Goal: Book appointment/travel/reservation

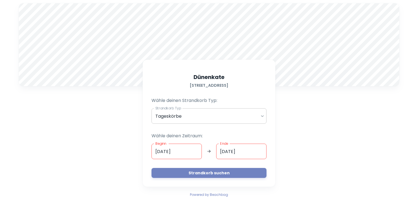
click at [228, 118] on body "A Dünenkate [STREET_ADDRESS] Wähle deinen Strandkorb Typ: Strandkorb Typ Tagesk…" at bounding box center [209, 110] width 418 height 221
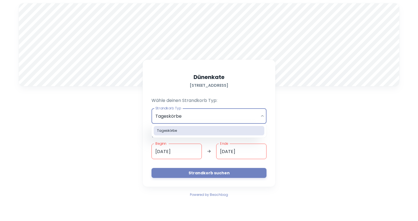
click at [227, 119] on div at bounding box center [209, 110] width 418 height 221
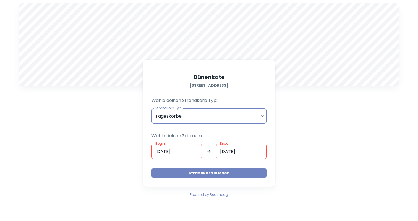
click at [220, 174] on button "Strandkorb suchen" at bounding box center [209, 173] width 115 height 10
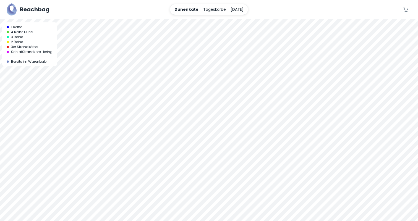
click at [214, 19] on div at bounding box center [209, 19] width 418 height 0
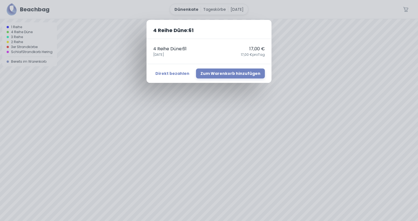
click at [217, 191] on div "4 Reihe Düne : 61 4 Reihe Düne : 61 17,00 € 29. September 17,00 € pro Tag Direk…" at bounding box center [209, 110] width 418 height 221
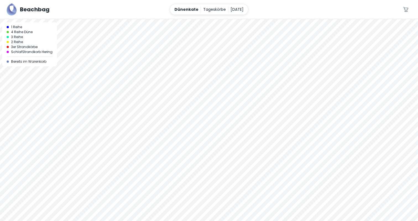
click at [212, 189] on div at bounding box center [209, 120] width 418 height 202
click at [213, 19] on div at bounding box center [209, 19] width 418 height 0
drag, startPoint x: 252, startPoint y: 162, endPoint x: 243, endPoint y: 78, distance: 83.7
click at [243, 78] on div at bounding box center [209, 120] width 418 height 202
click at [206, 19] on div at bounding box center [209, 19] width 418 height 0
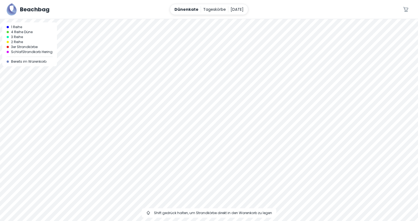
click at [206, 19] on div at bounding box center [209, 19] width 418 height 0
click at [205, 19] on div at bounding box center [209, 19] width 418 height 0
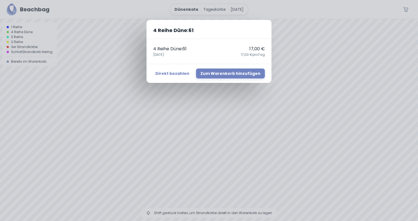
click at [208, 126] on div "4 Reihe Düne : 61 4 Reihe Düne : 61 17,00 € 29. September 17,00 € pro Tag Direk…" at bounding box center [209, 110] width 418 height 221
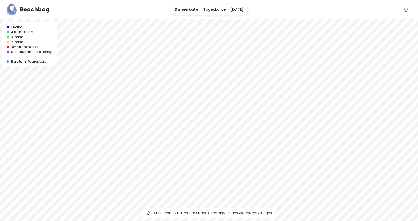
click at [207, 19] on div at bounding box center [209, 19] width 418 height 0
click at [214, 19] on div at bounding box center [209, 19] width 418 height 0
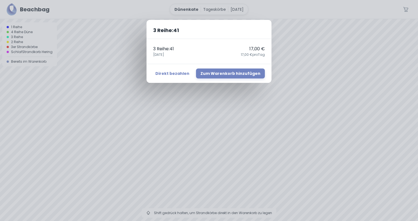
click at [209, 136] on div "3 Reihe : 41 3 Reihe : 41 17,00 € 29. September 17,00 € pro Tag Direkt bezahlen…" at bounding box center [209, 110] width 418 height 221
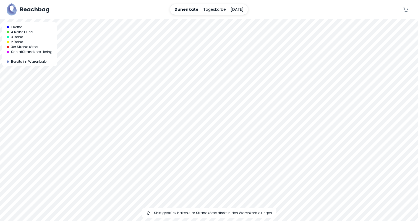
click at [205, 19] on div at bounding box center [209, 19] width 418 height 0
click at [206, 19] on div at bounding box center [209, 19] width 418 height 0
click at [208, 19] on div at bounding box center [209, 19] width 418 height 0
click at [209, 19] on div at bounding box center [209, 19] width 418 height 0
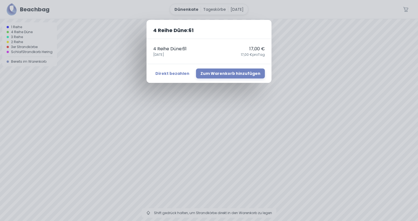
click at [208, 124] on div "4 Reihe Düne : 61 4 Reihe Düne : 61 17,00 € 29. September 17,00 € pro Tag Direk…" at bounding box center [209, 110] width 418 height 221
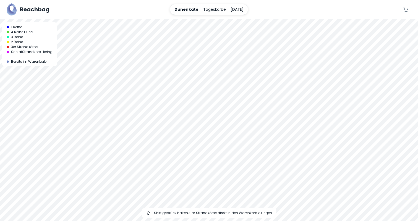
click at [205, 132] on div at bounding box center [209, 120] width 418 height 202
drag, startPoint x: 174, startPoint y: 87, endPoint x: 180, endPoint y: 181, distance: 93.9
click at [180, 181] on div at bounding box center [209, 120] width 418 height 202
click at [173, 19] on div at bounding box center [209, 19] width 418 height 0
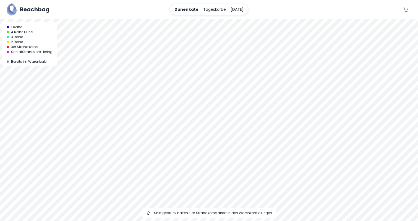
click at [173, 19] on div at bounding box center [209, 19] width 418 height 0
click at [177, 19] on div at bounding box center [209, 19] width 418 height 0
drag, startPoint x: 223, startPoint y: 56, endPoint x: 228, endPoint y: 110, distance: 53.6
click at [228, 110] on div at bounding box center [209, 120] width 418 height 202
click at [179, 19] on div at bounding box center [209, 19] width 418 height 0
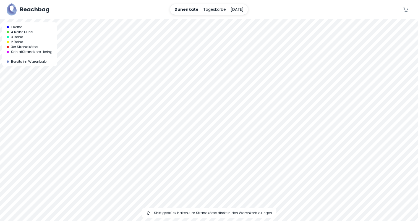
click at [179, 19] on div at bounding box center [209, 19] width 418 height 0
click at [180, 19] on div at bounding box center [209, 19] width 418 height 0
click at [179, 19] on div at bounding box center [209, 19] width 418 height 0
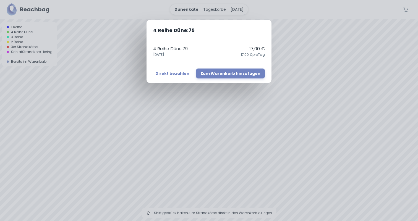
click at [183, 97] on div "4 Reihe Düne : 79 4 Reihe Düne : 79 17,00 € 29. September 17,00 € pro Tag Direk…" at bounding box center [209, 110] width 418 height 221
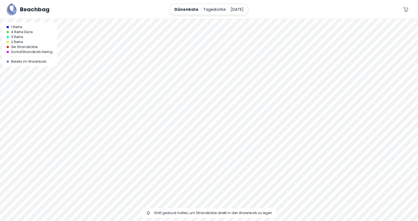
click at [180, 19] on div at bounding box center [209, 19] width 418 height 0
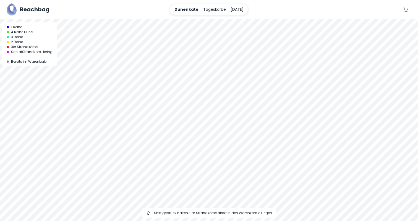
click at [180, 19] on div at bounding box center [209, 19] width 418 height 0
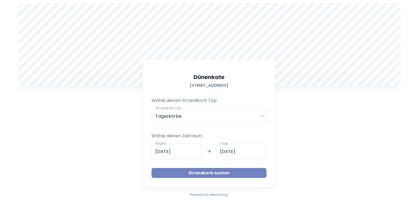
click at [243, 172] on button "Strandkorb suchen" at bounding box center [209, 173] width 115 height 10
